Goal: Task Accomplishment & Management: Manage account settings

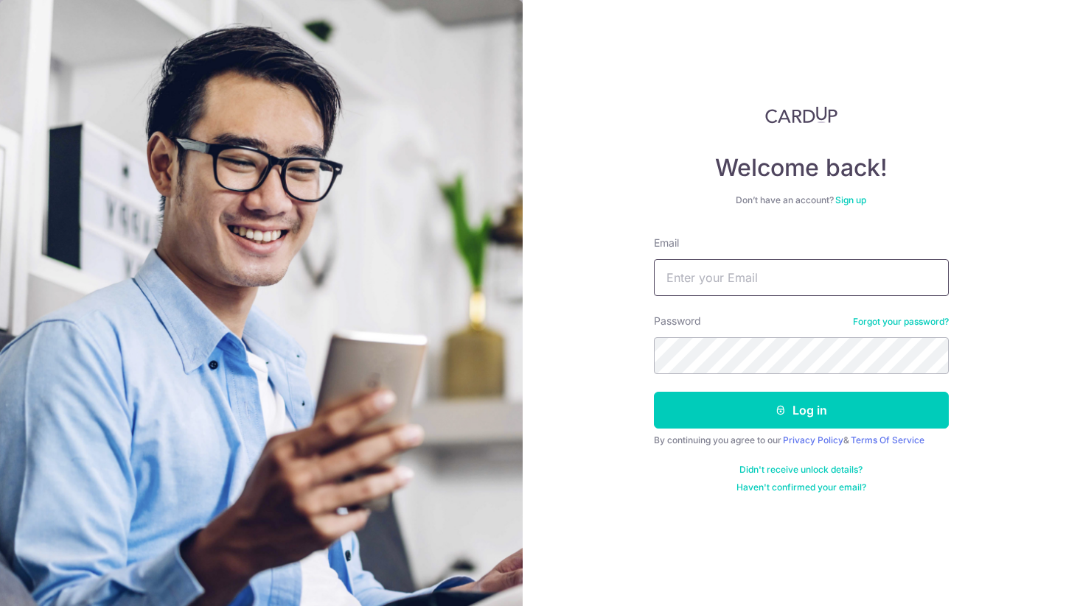
click at [701, 278] on input "Email" at bounding box center [801, 277] width 295 height 37
type input "[PERSON_NAME][EMAIL_ADDRESS][DOMAIN_NAME]"
click at [654, 392] on button "Log in" at bounding box center [801, 410] width 295 height 37
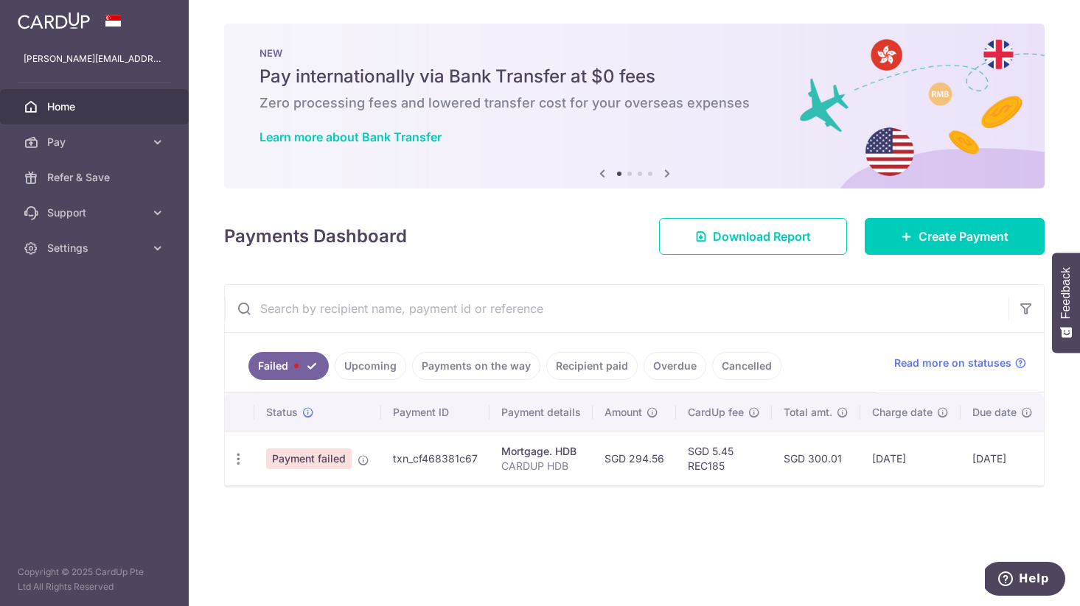
click at [323, 465] on span "Payment failed" at bounding box center [308, 459] width 85 height 21
click at [237, 460] on icon "button" at bounding box center [238, 459] width 15 height 15
click at [264, 490] on link "Update payment" at bounding box center [301, 499] width 153 height 35
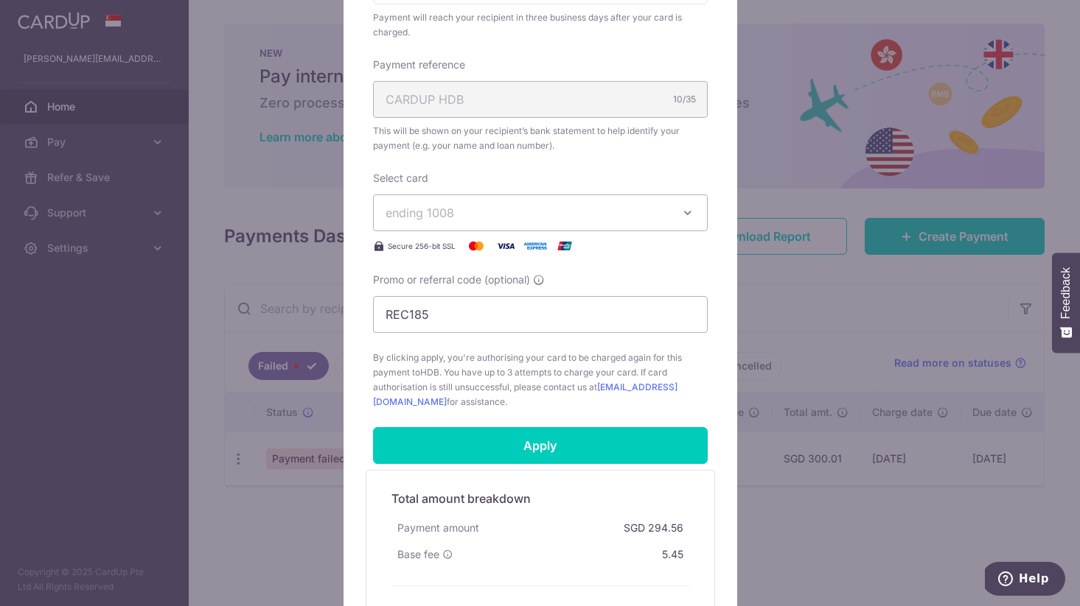
scroll to position [426, 0]
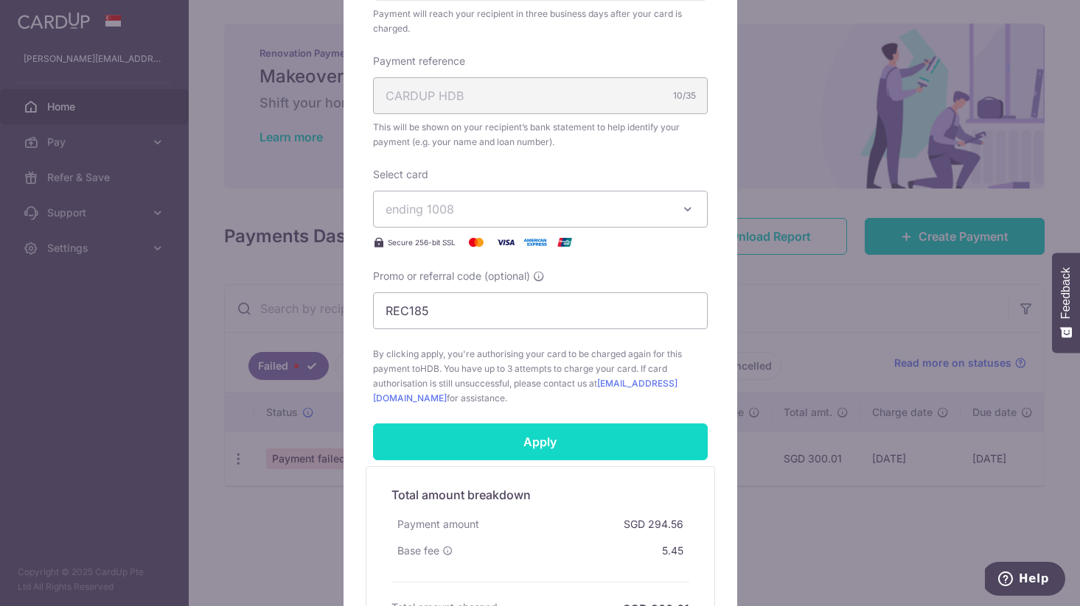
click at [536, 432] on input "Apply" at bounding box center [540, 442] width 335 height 37
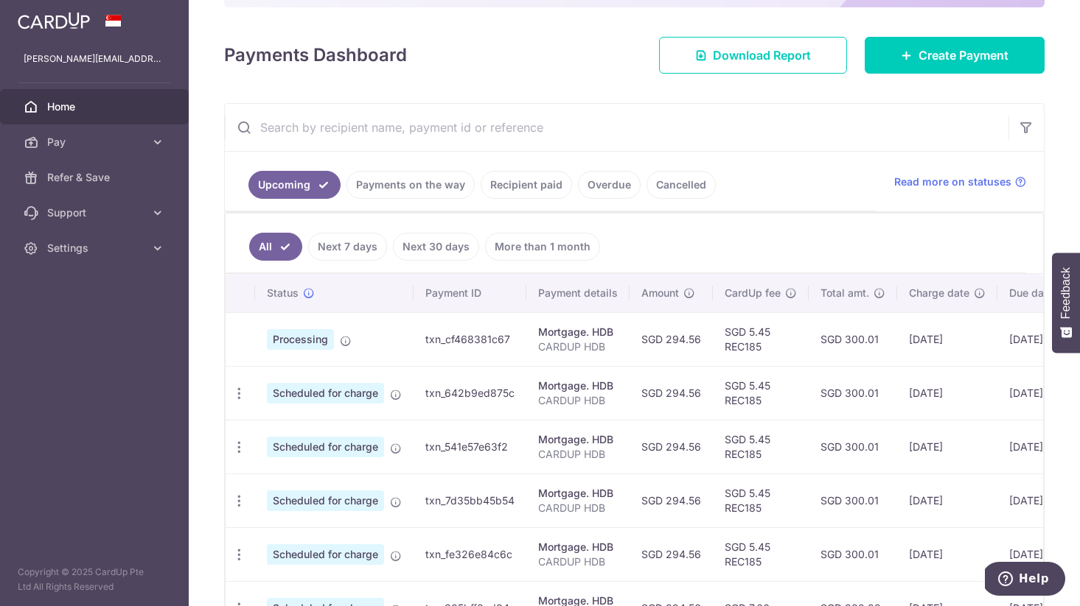
click at [291, 348] on span "Processing" at bounding box center [300, 339] width 67 height 21
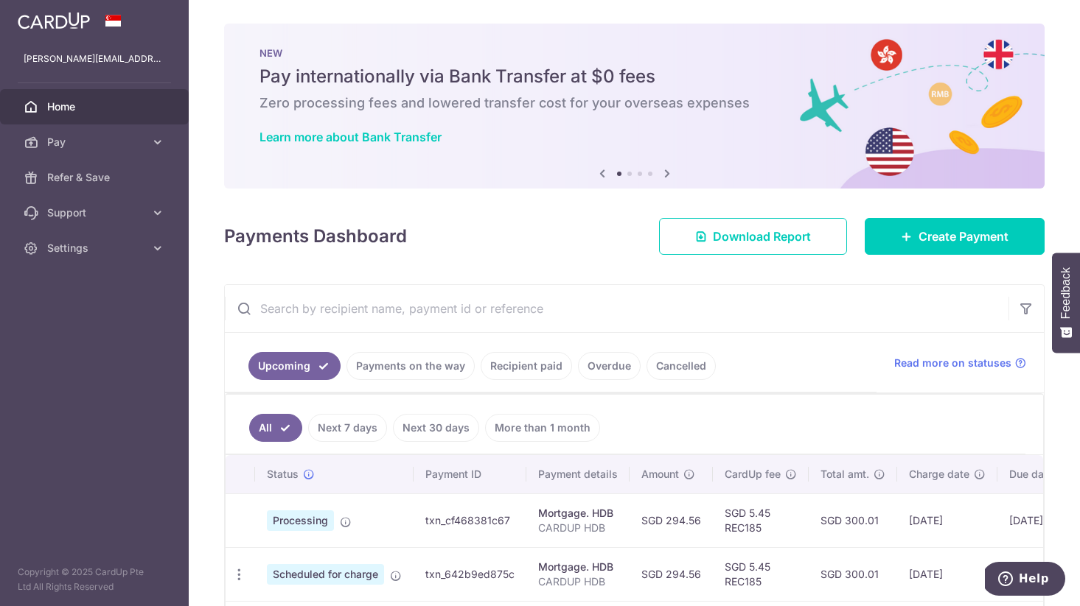
click at [108, 113] on span "Home" at bounding box center [95, 106] width 97 height 15
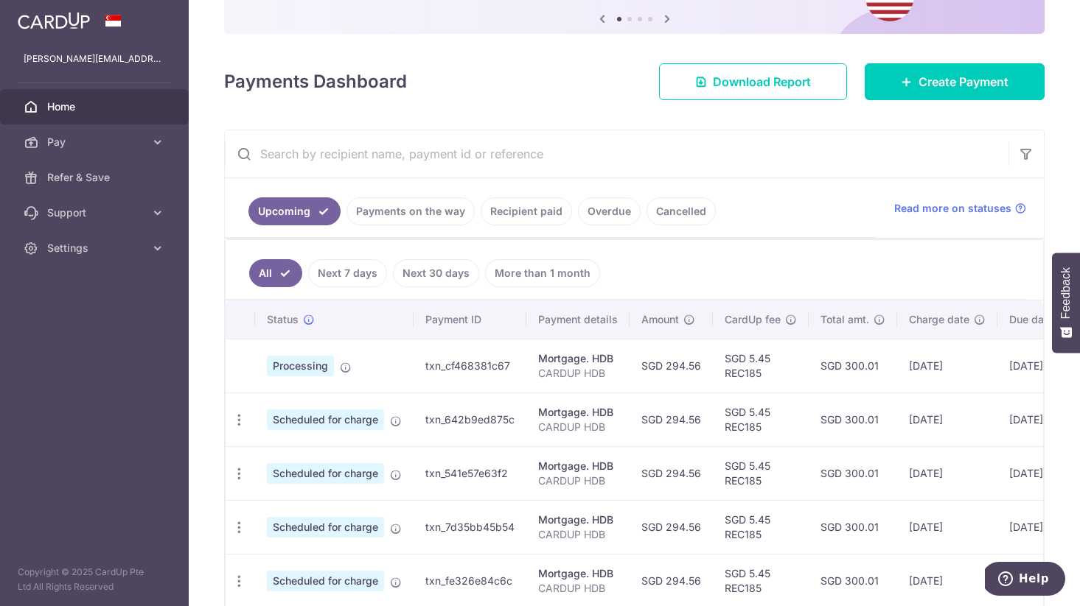
scroll to position [172, 0]
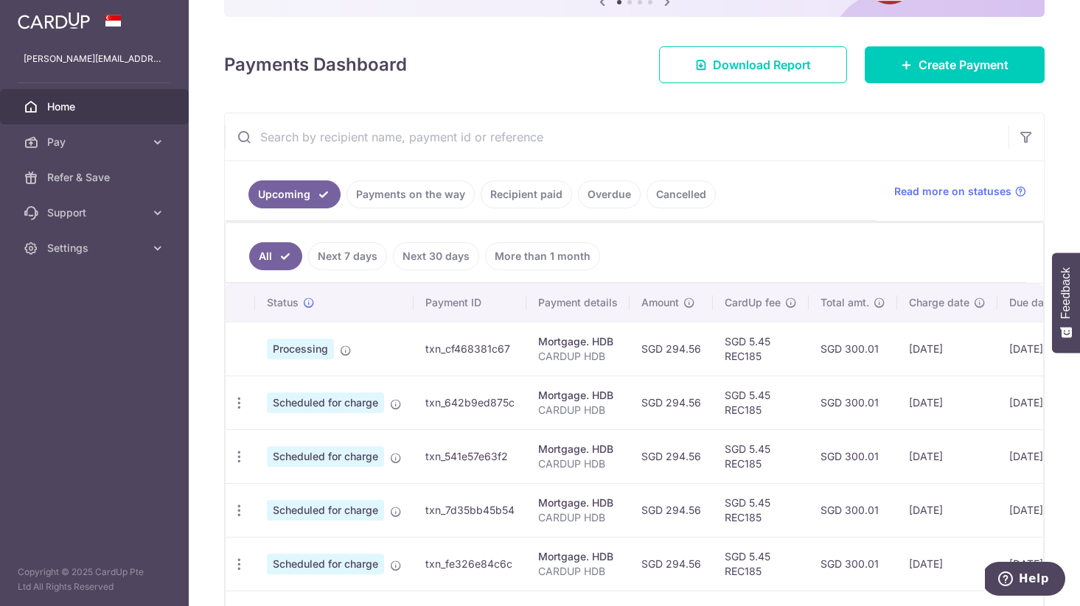
click at [71, 21] on img at bounding box center [54, 21] width 72 height 18
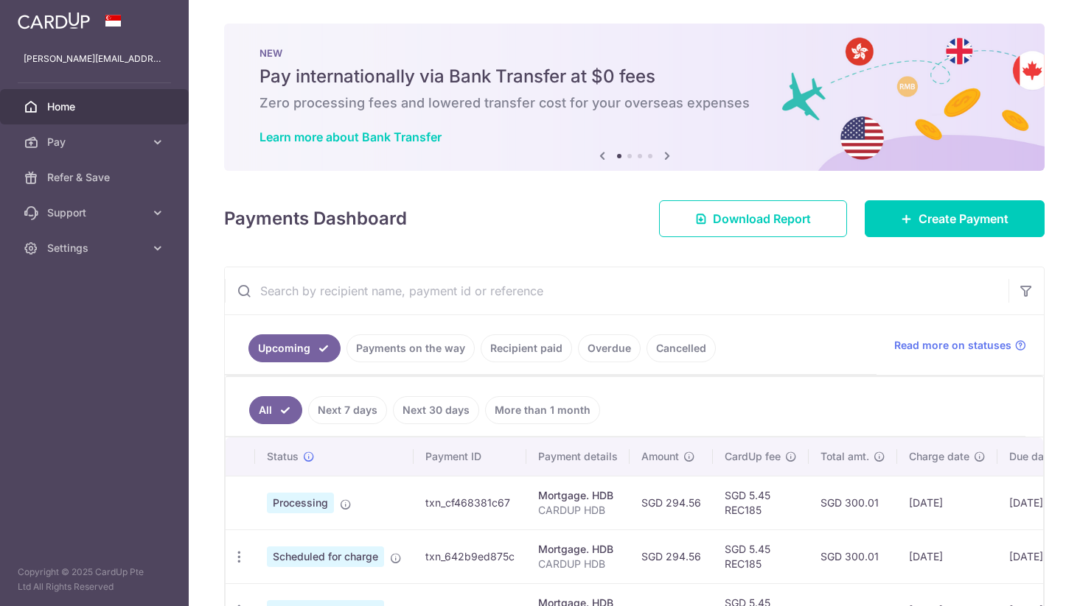
scroll to position [0, 0]
click at [71, 21] on img at bounding box center [54, 21] width 72 height 18
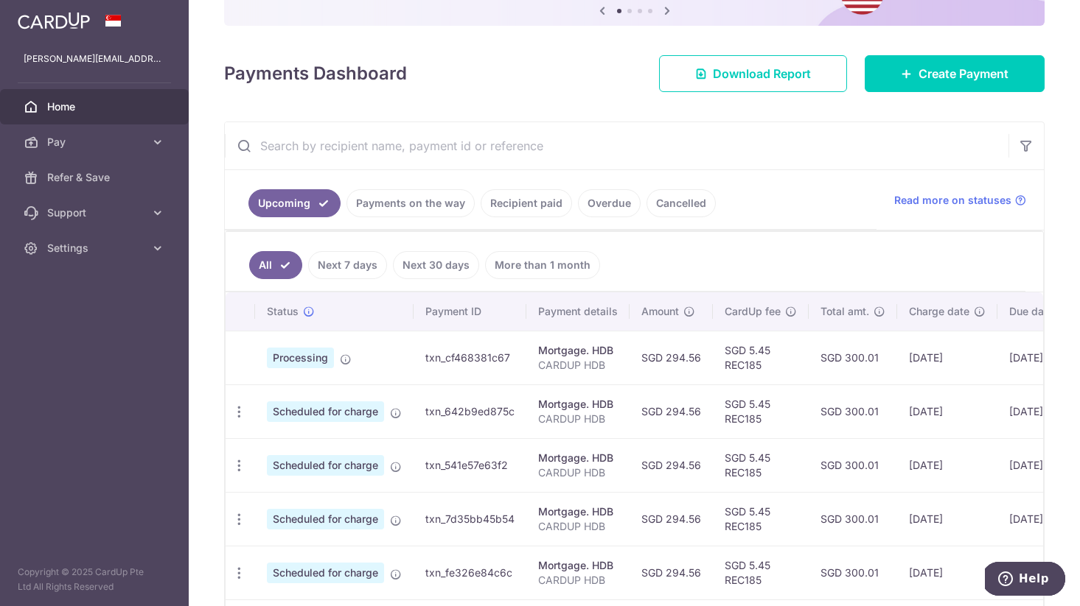
scroll to position [166, 0]
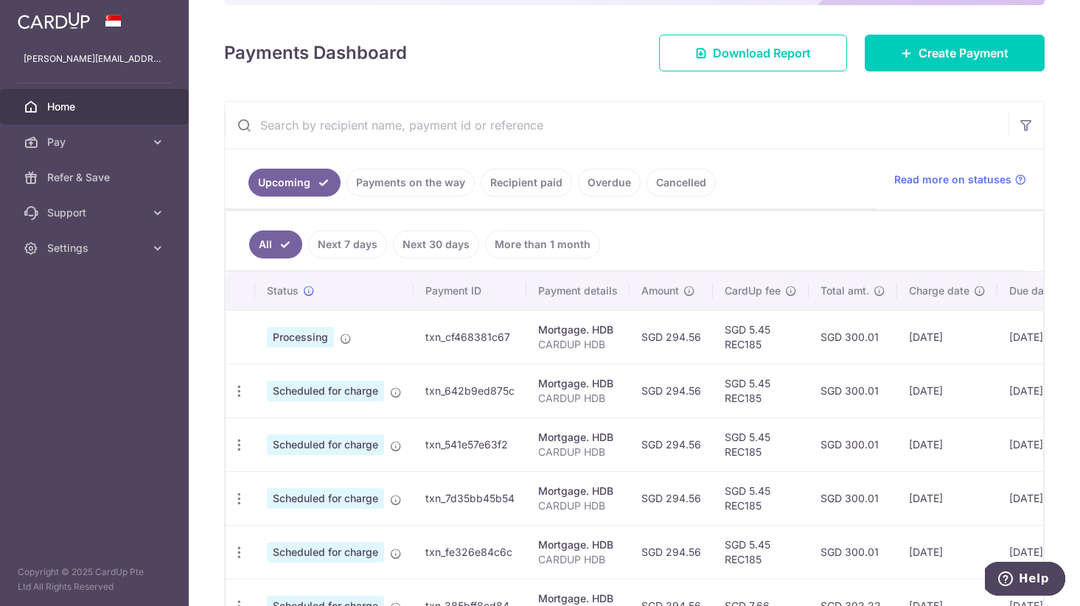
click at [864, 343] on td "SGD 300.01" at bounding box center [852, 337] width 88 height 54
click at [50, 140] on span "Pay" at bounding box center [95, 142] width 97 height 15
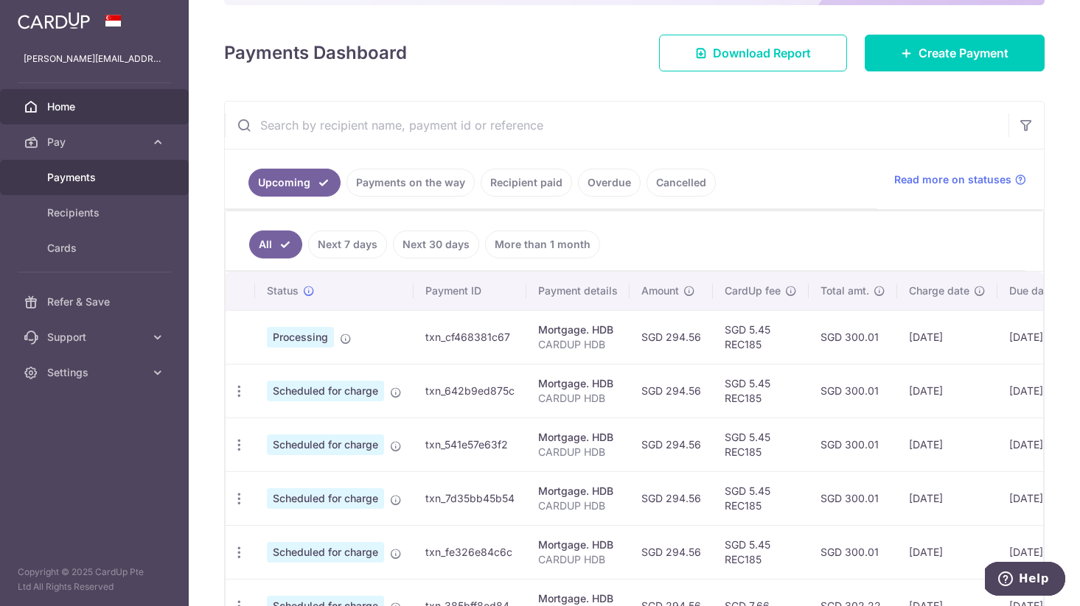
click at [62, 183] on span "Payments" at bounding box center [95, 177] width 97 height 15
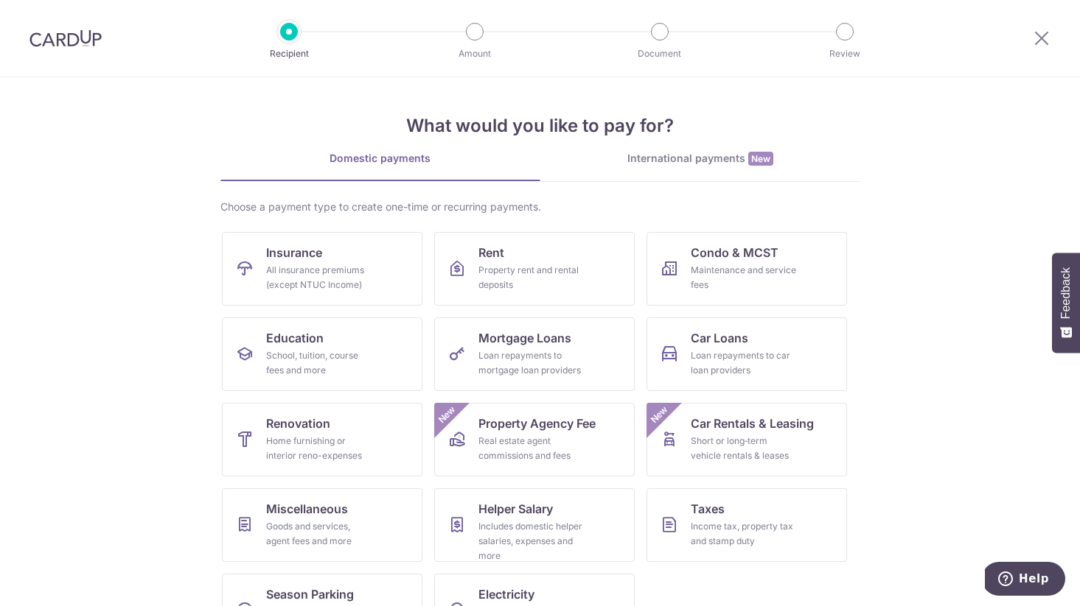
click at [70, 32] on img at bounding box center [65, 38] width 72 height 18
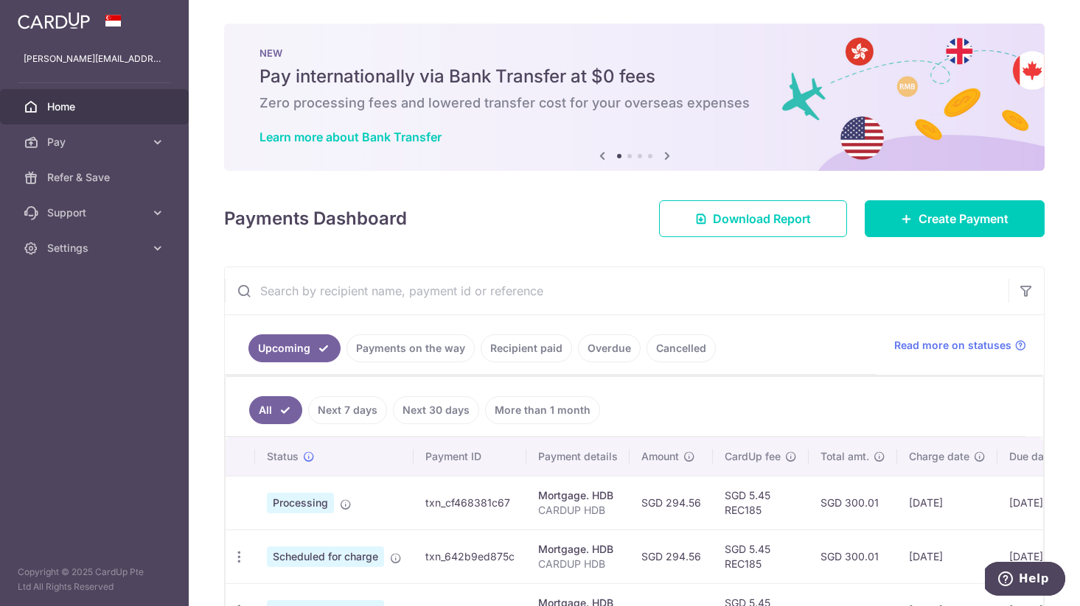
click at [76, 102] on span "Home" at bounding box center [95, 106] width 97 height 15
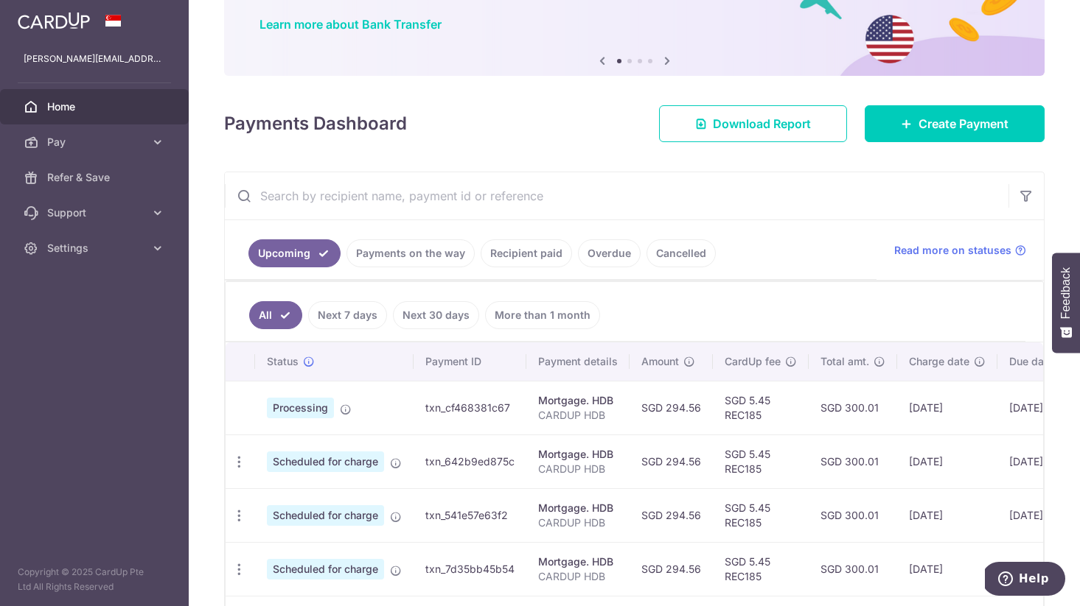
scroll to position [130, 0]
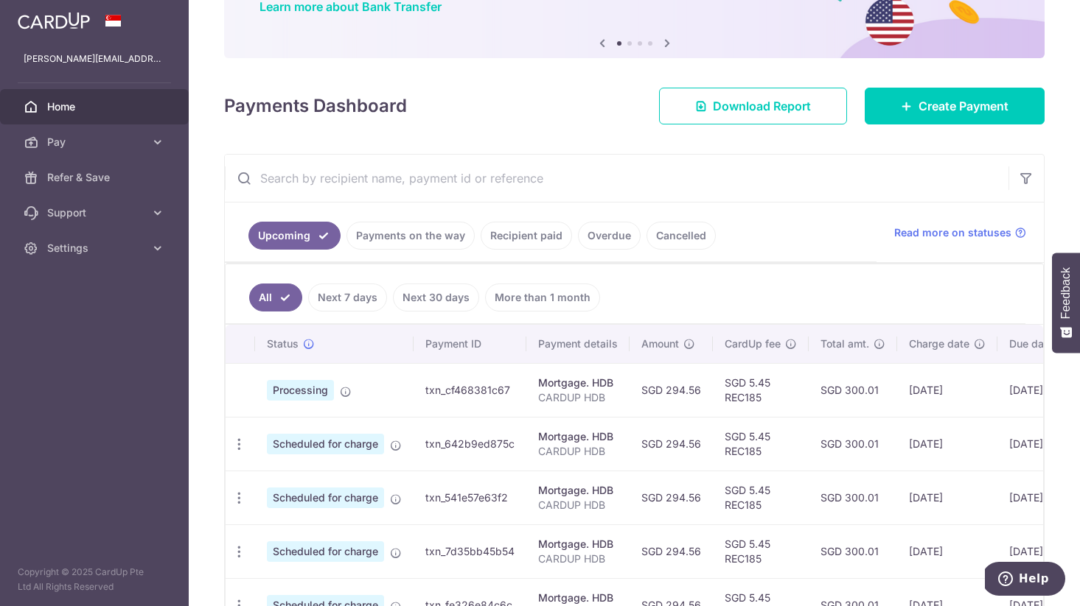
click at [670, 389] on td "SGD 294.56" at bounding box center [670, 390] width 83 height 54
click at [242, 437] on icon "button" at bounding box center [238, 444] width 15 height 15
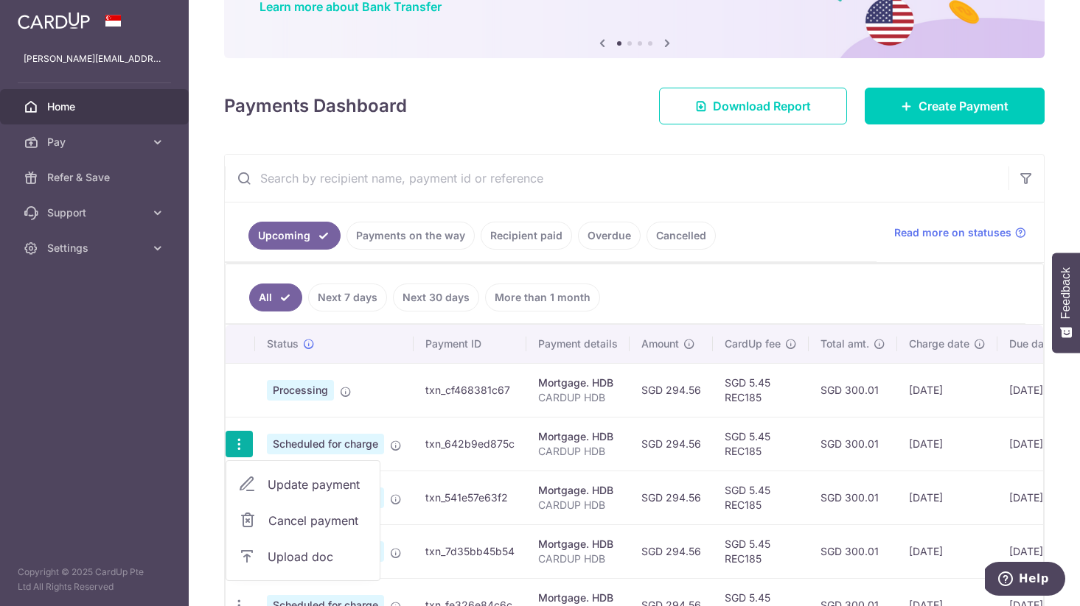
click at [245, 393] on td at bounding box center [239, 390] width 29 height 54
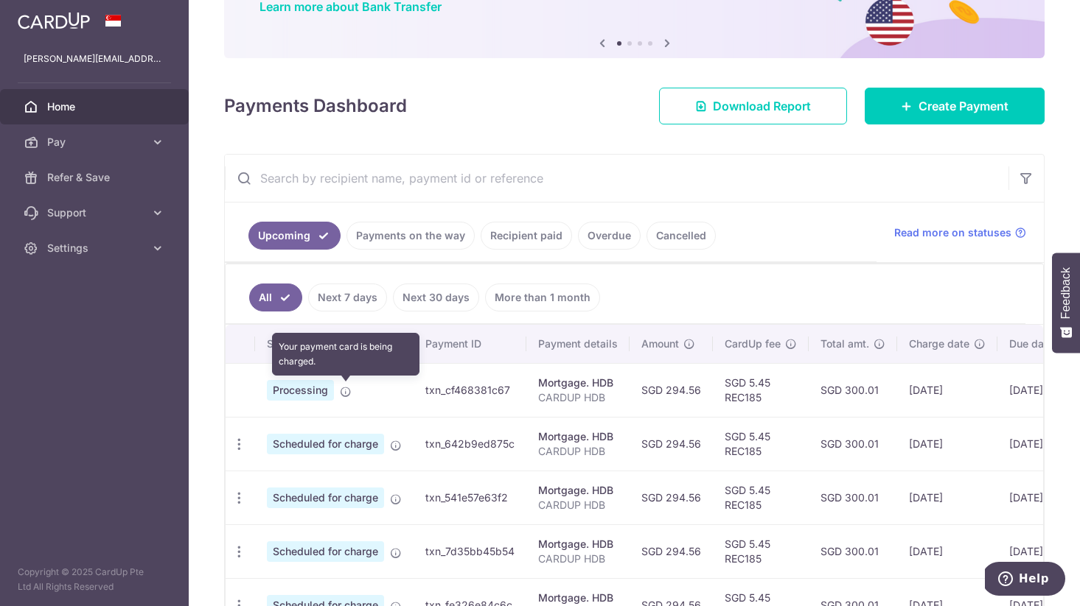
click at [343, 392] on icon at bounding box center [346, 392] width 12 height 12
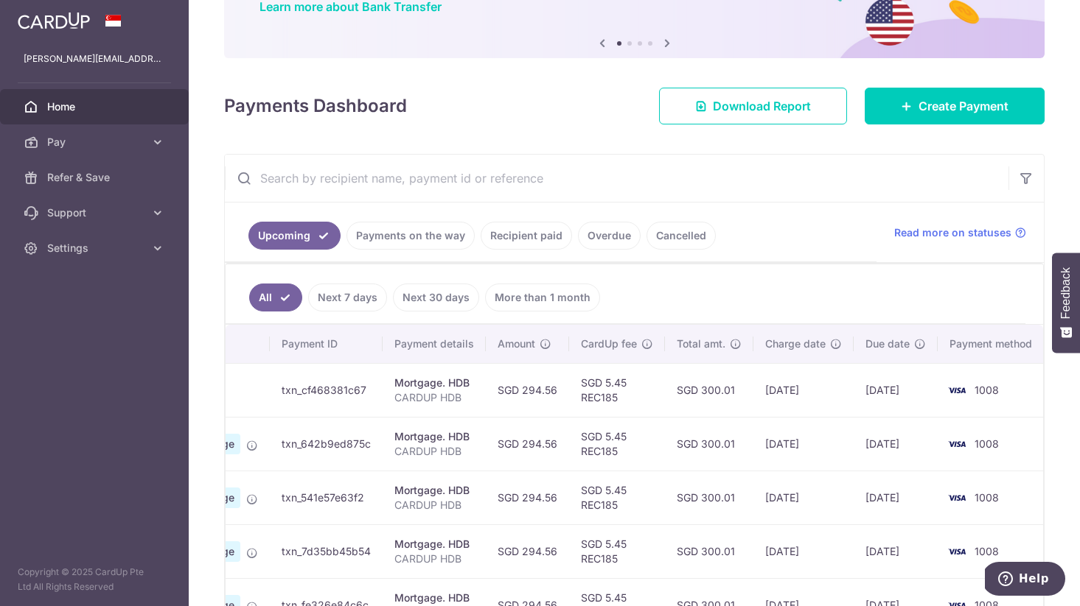
scroll to position [0, 0]
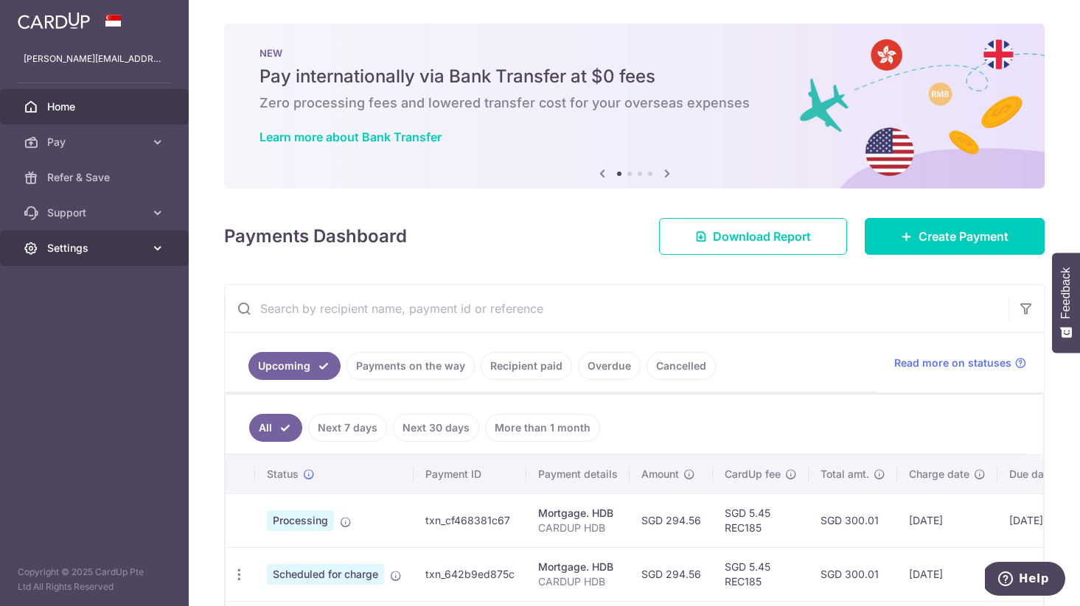
click at [75, 248] on span "Settings" at bounding box center [95, 248] width 97 height 15
click at [63, 433] on aside "[PERSON_NAME][EMAIL_ADDRESS][DOMAIN_NAME] Home Pay Payments Recipients Cards Re…" at bounding box center [94, 303] width 189 height 606
click at [77, 25] on img at bounding box center [54, 21] width 72 height 18
